Goal: Information Seeking & Learning: Learn about a topic

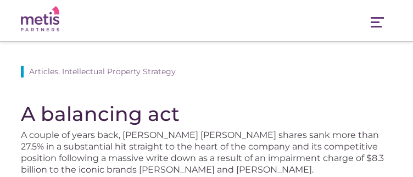
scroll to position [165, 0]
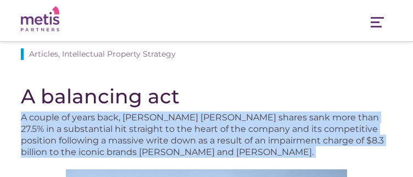
drag, startPoint x: 20, startPoint y: 105, endPoint x: 209, endPoint y: 148, distance: 193.7
click at [179, 132] on p "A couple of years back, [PERSON_NAME] [PERSON_NAME] shares sank more than 27.5%…" at bounding box center [207, 134] width 372 height 46
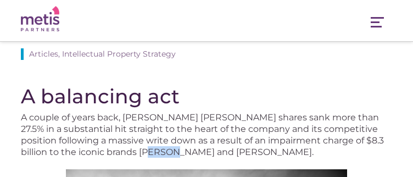
drag, startPoint x: 153, startPoint y: 143, endPoint x: 130, endPoint y: 138, distance: 24.1
click at [130, 138] on p "A couple of years back, [PERSON_NAME] [PERSON_NAME] shares sank more than 27.5%…" at bounding box center [207, 134] width 372 height 46
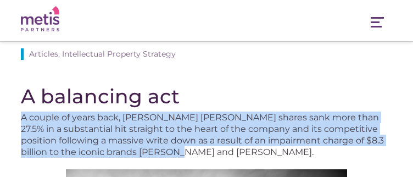
drag, startPoint x: 163, startPoint y: 142, endPoint x: 16, endPoint y: 106, distance: 150.9
copy p "A couple of years back, [PERSON_NAME] shares sank more than 27.5% in a substant…"
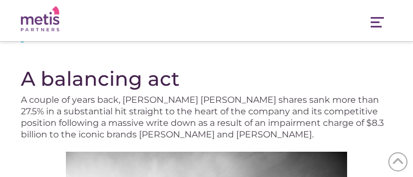
scroll to position [1703, 0]
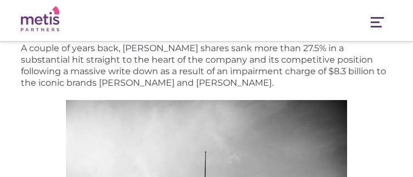
scroll to position [165, 0]
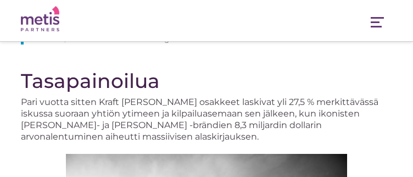
click at [156, 130] on font "Pari vuotta sitten Kraft Heinzin osakkeet laskivat yli 27,5 % merkittävässä isk…" at bounding box center [200, 119] width 358 height 45
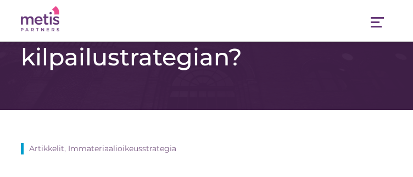
scroll to position [0, 0]
